Goal: Task Accomplishment & Management: Manage account settings

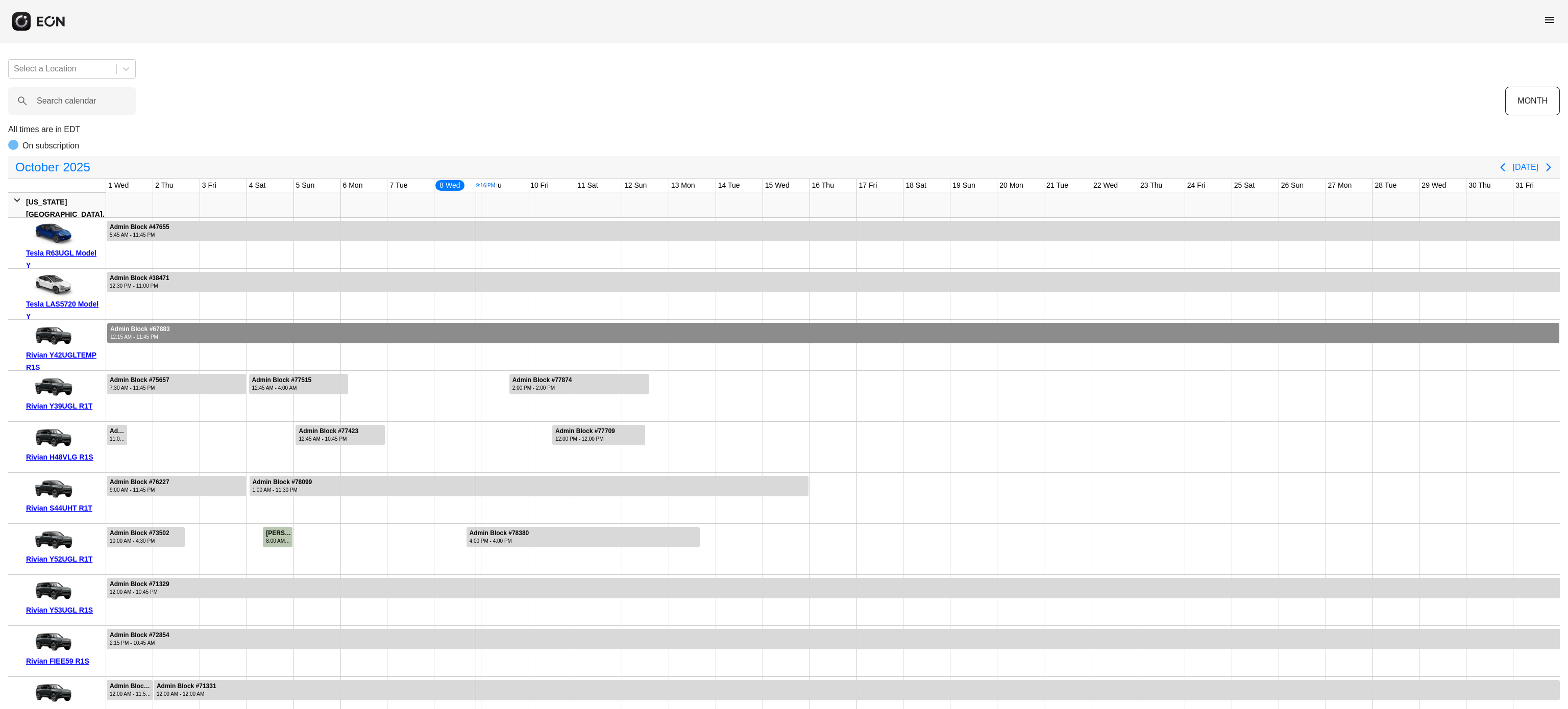
drag, startPoint x: 0, startPoint y: 0, endPoint x: 271, endPoint y: 330, distance: 427.0
click at [271, 330] on div at bounding box center [833, 333] width 1452 height 20
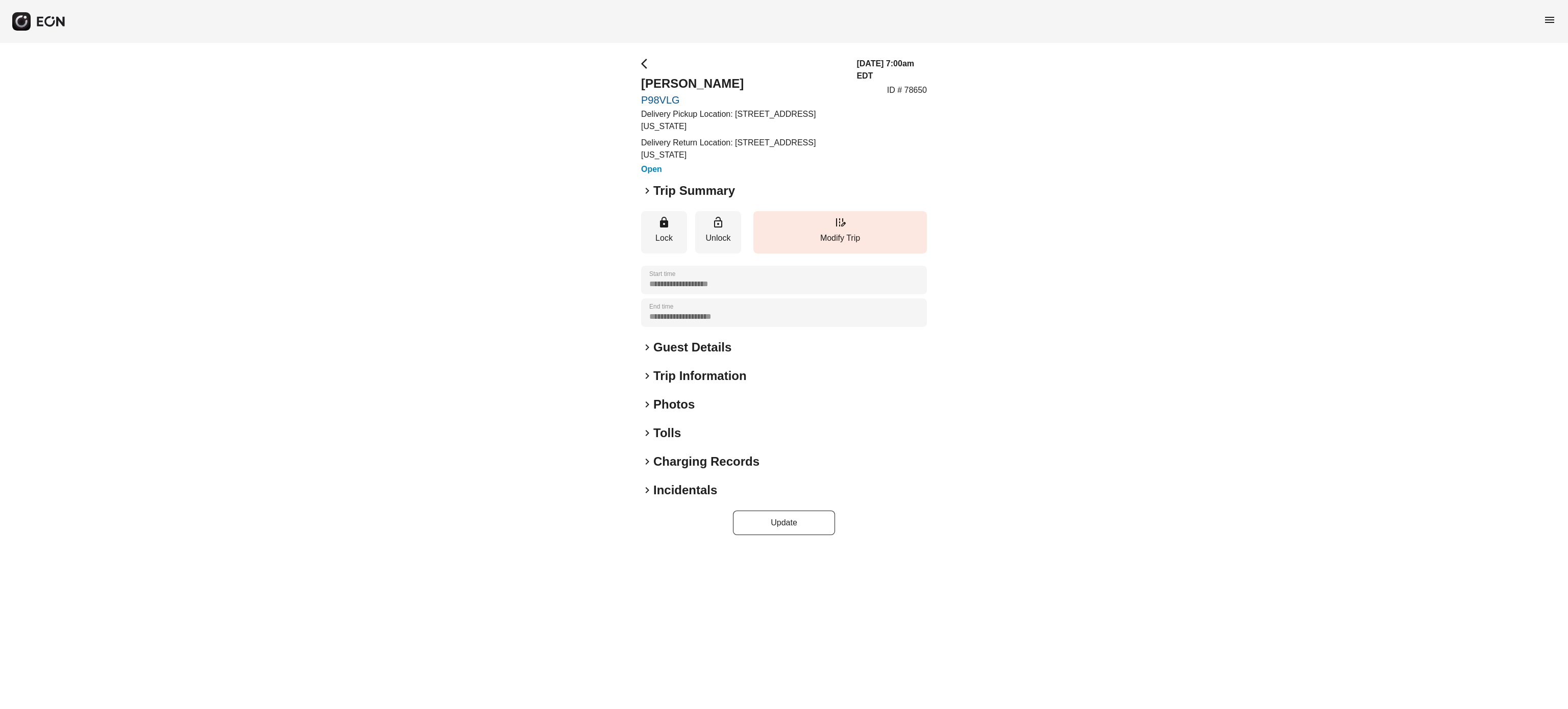
drag, startPoint x: 735, startPoint y: 111, endPoint x: 798, endPoint y: 124, distance: 64.3
click at [798, 124] on p "Delivery Pickup Location: [STREET_ADDRESS][US_STATE]" at bounding box center [742, 120] width 203 height 24
copy p "[STREET_ADDRESS][US_STATE]"
drag, startPoint x: 734, startPoint y: 110, endPoint x: 750, endPoint y: 126, distance: 22.6
click at [750, 126] on p "Delivery Pickup Location: 18 West 40th Street, New York, NY 10018, EE. UU." at bounding box center [749, 120] width 217 height 24
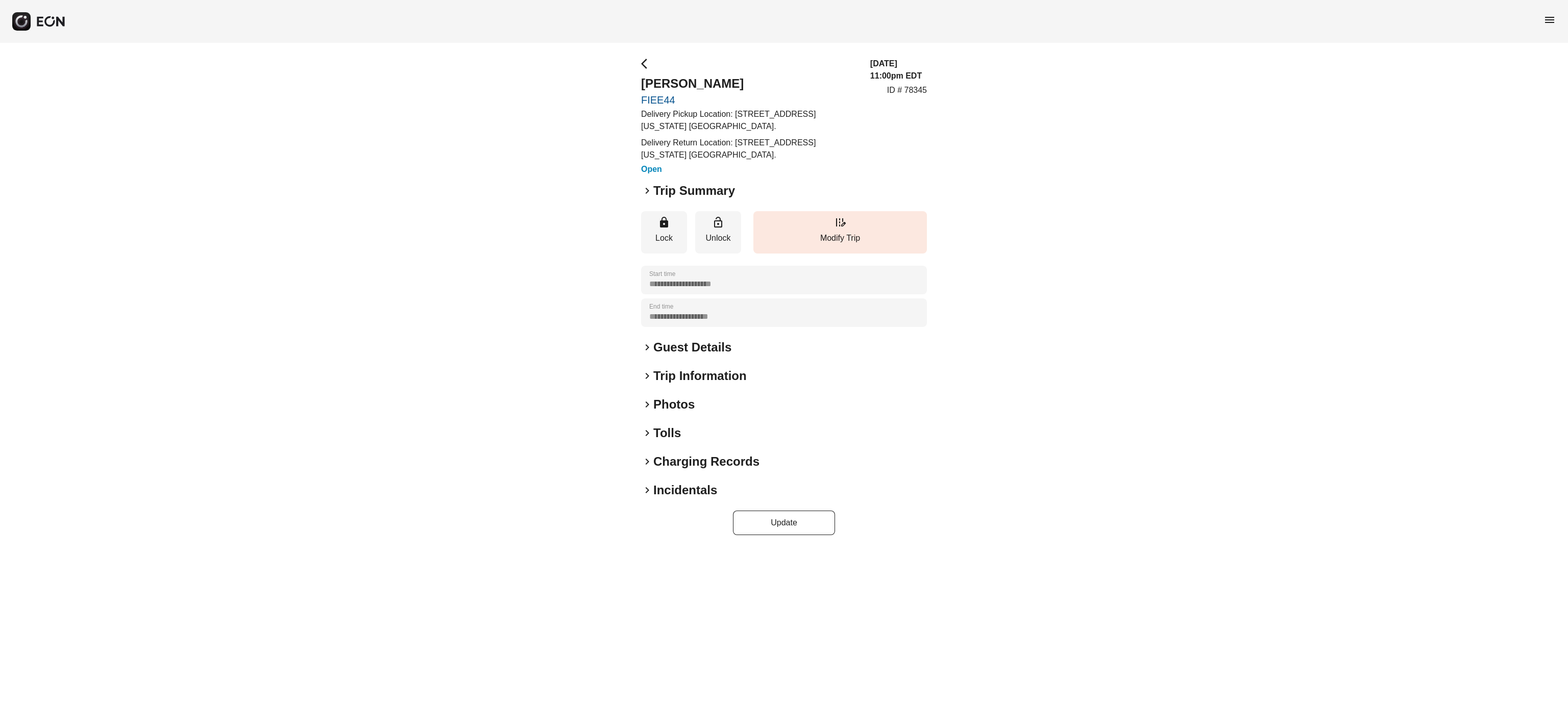
copy p "18 West 40th Street, New York, NY 10018, EE. UU."
